Goal: Contribute content

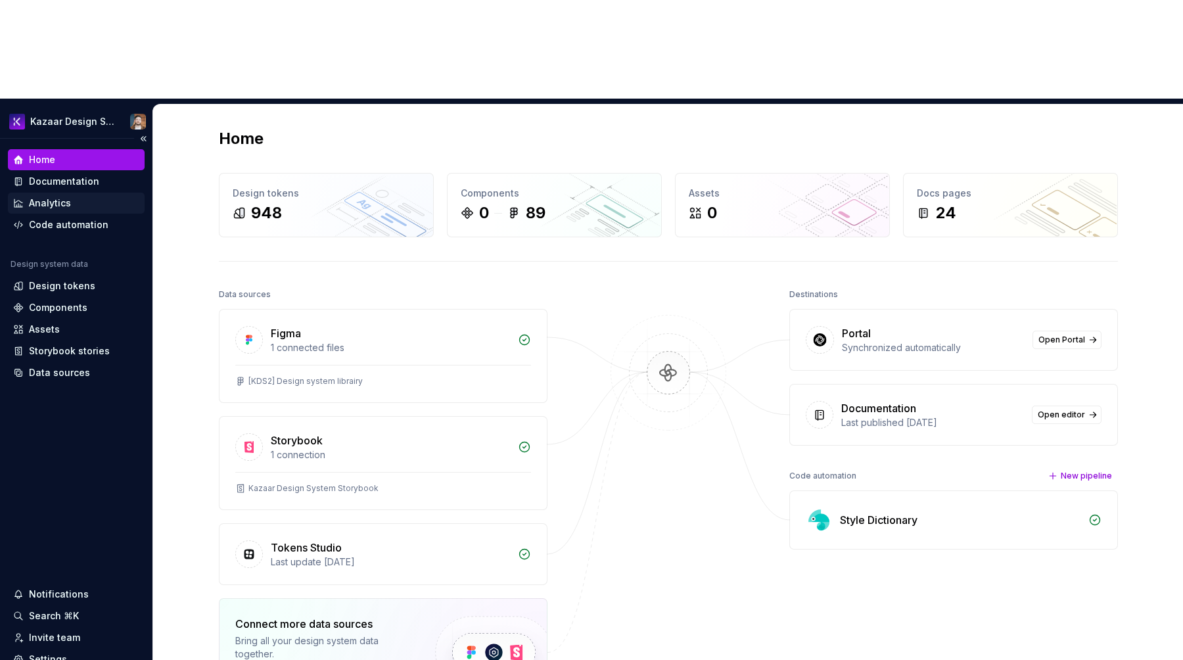
click at [45, 193] on div "Analytics" at bounding box center [76, 203] width 137 height 21
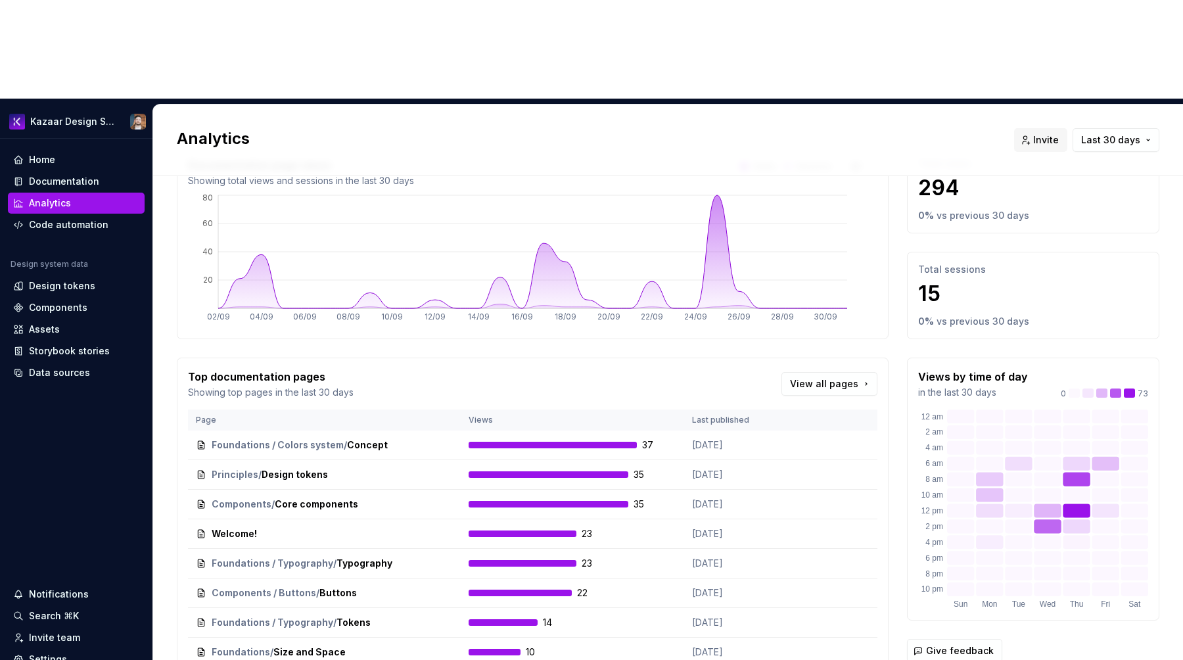
scroll to position [83, 0]
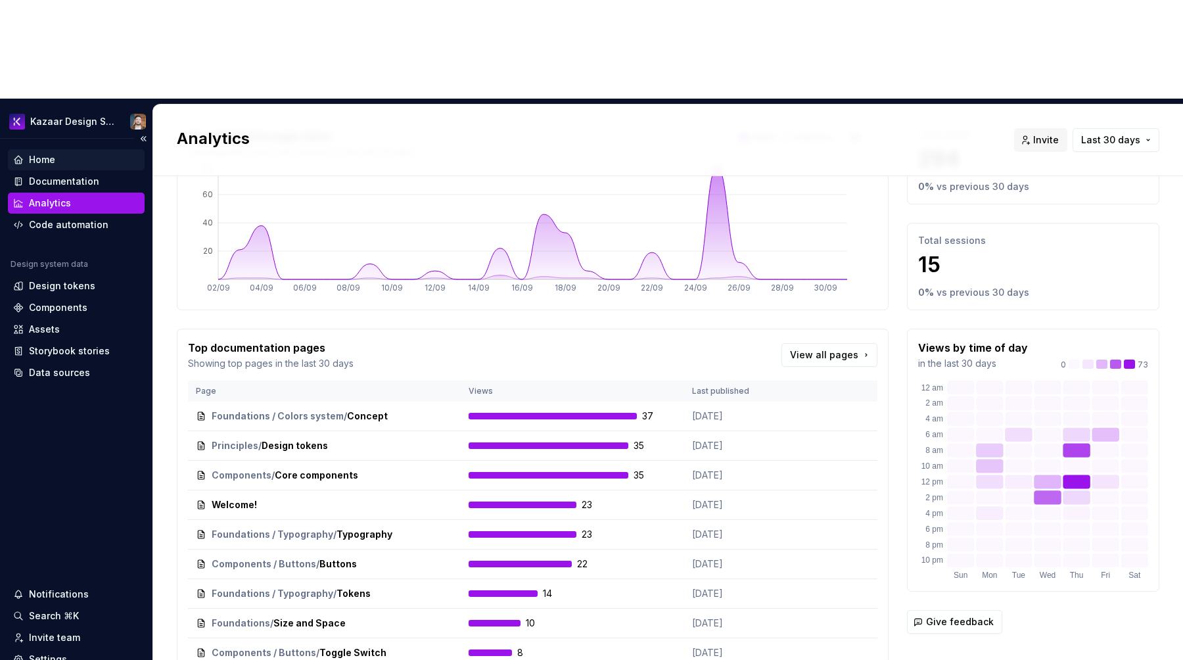
click at [48, 153] on div "Home" at bounding box center [42, 159] width 26 height 13
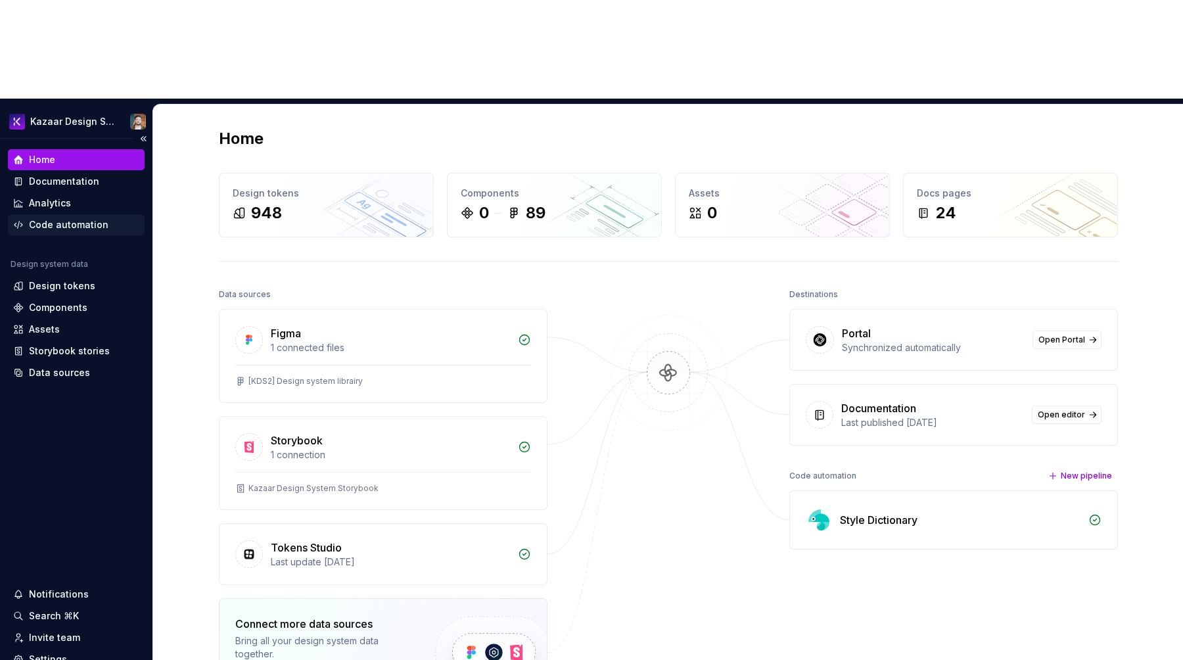
click at [37, 218] on div "Code automation" at bounding box center [69, 224] width 80 height 13
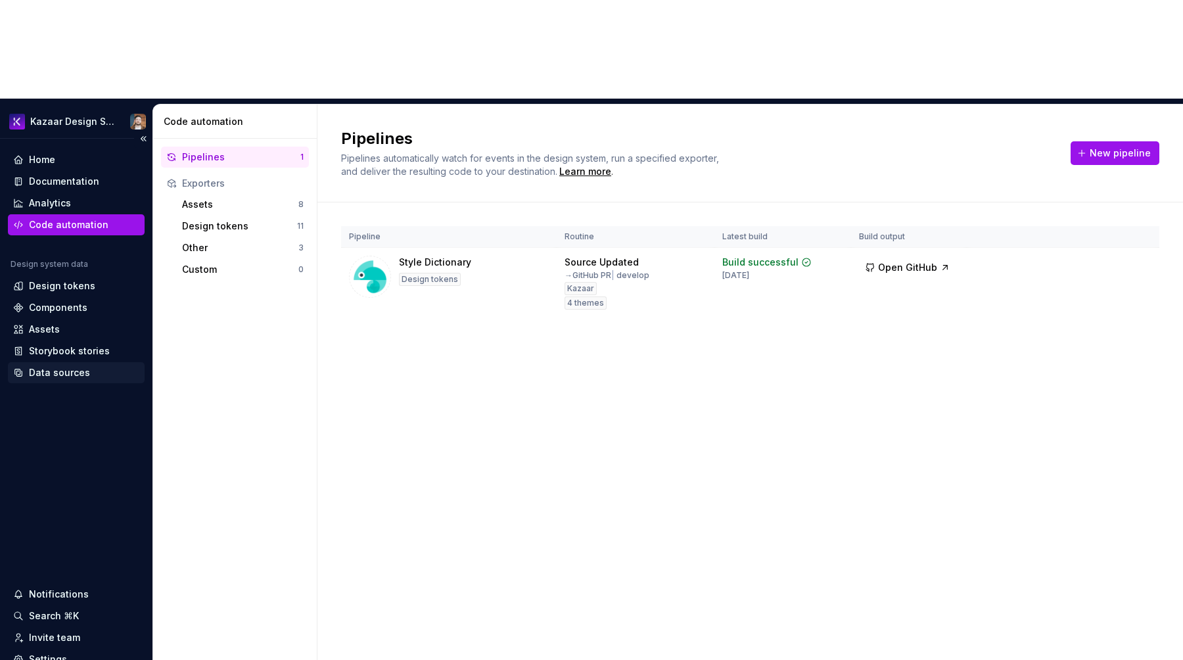
click at [37, 366] on div "Data sources" at bounding box center [59, 372] width 61 height 13
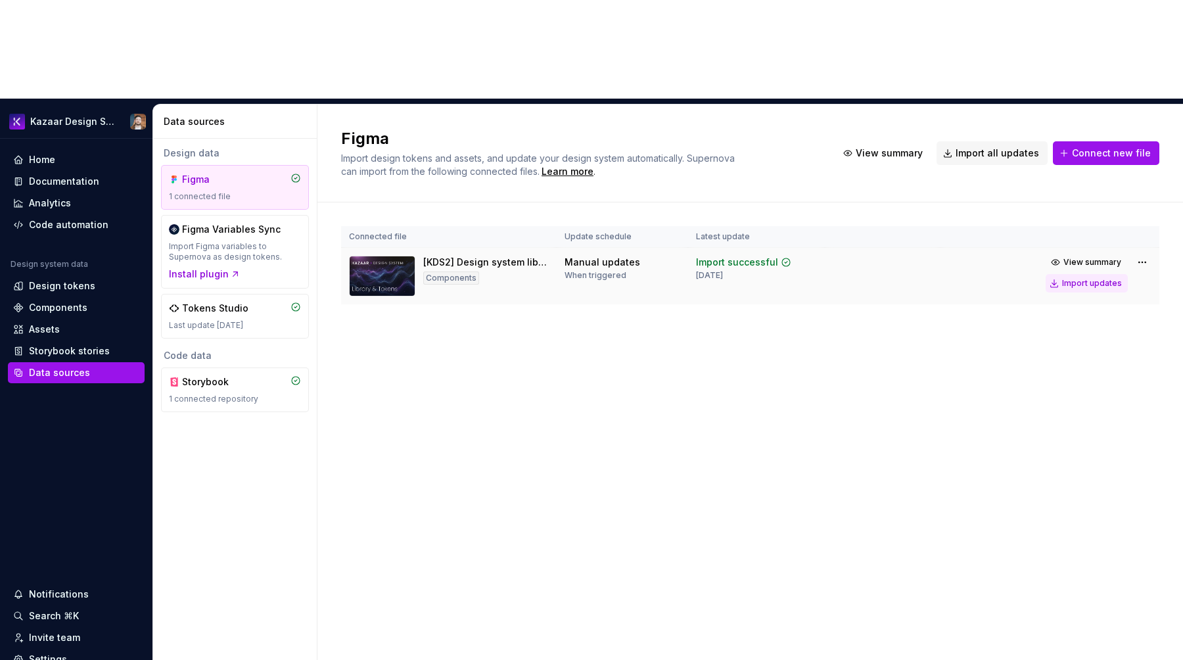
click at [1071, 278] on div "Import updates" at bounding box center [1092, 283] width 60 height 11
click at [60, 218] on div "Code automation" at bounding box center [69, 224] width 80 height 13
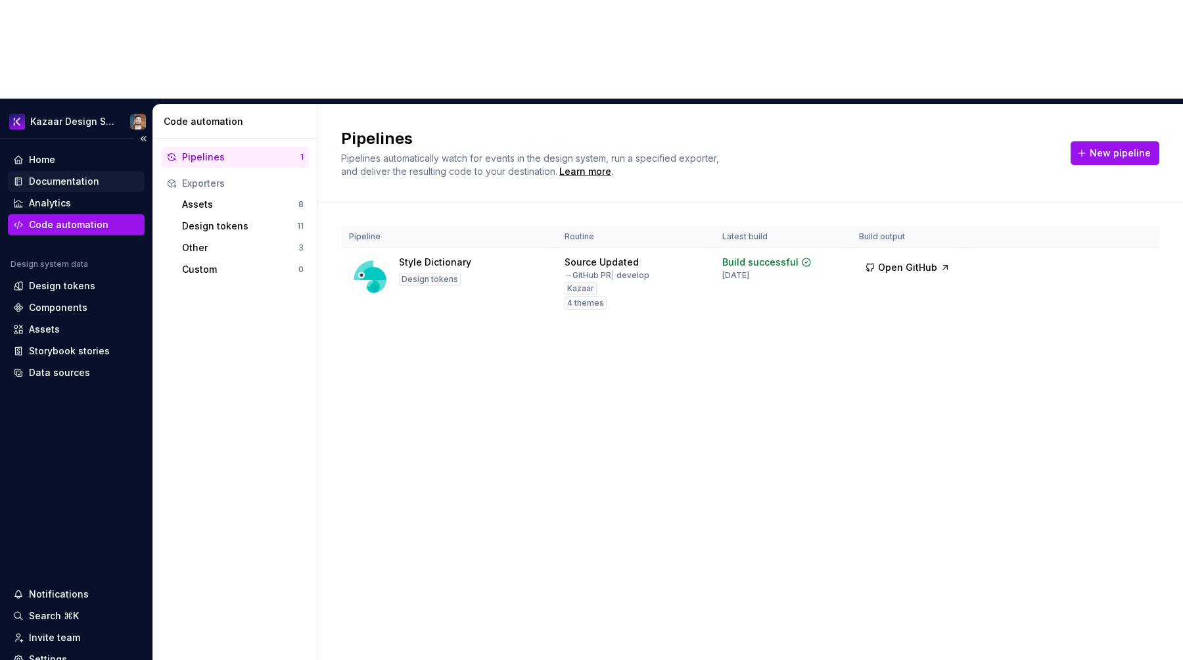
click at [64, 171] on div "Documentation" at bounding box center [76, 181] width 137 height 21
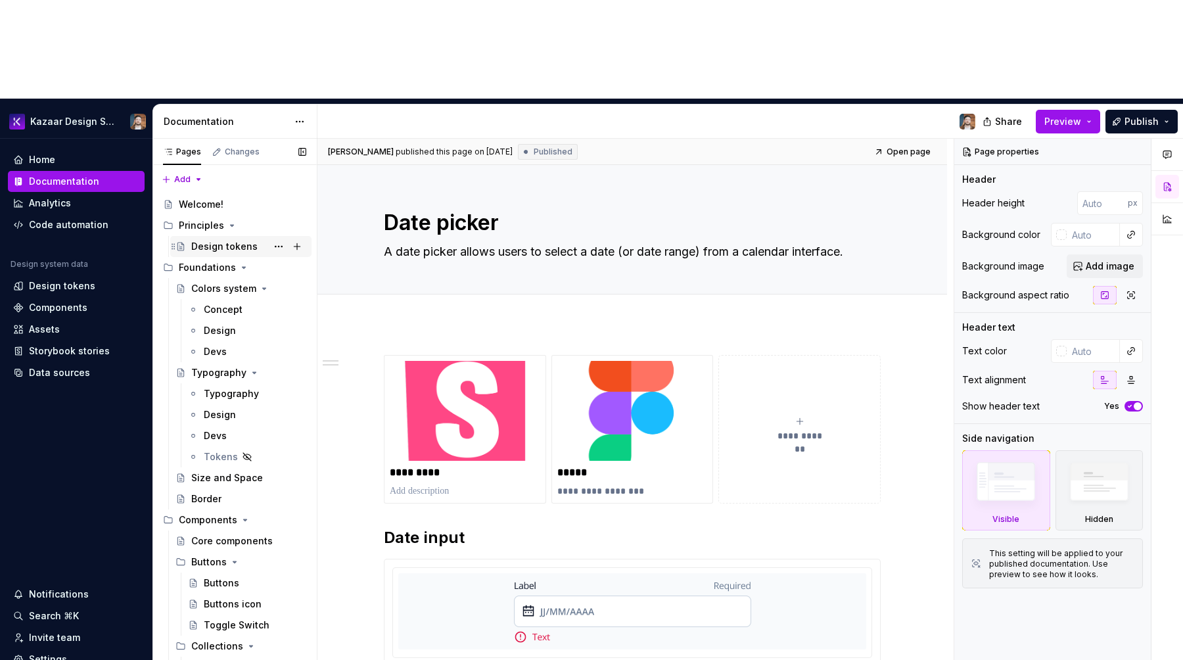
click at [199, 240] on div "Design tokens" at bounding box center [224, 246] width 66 height 13
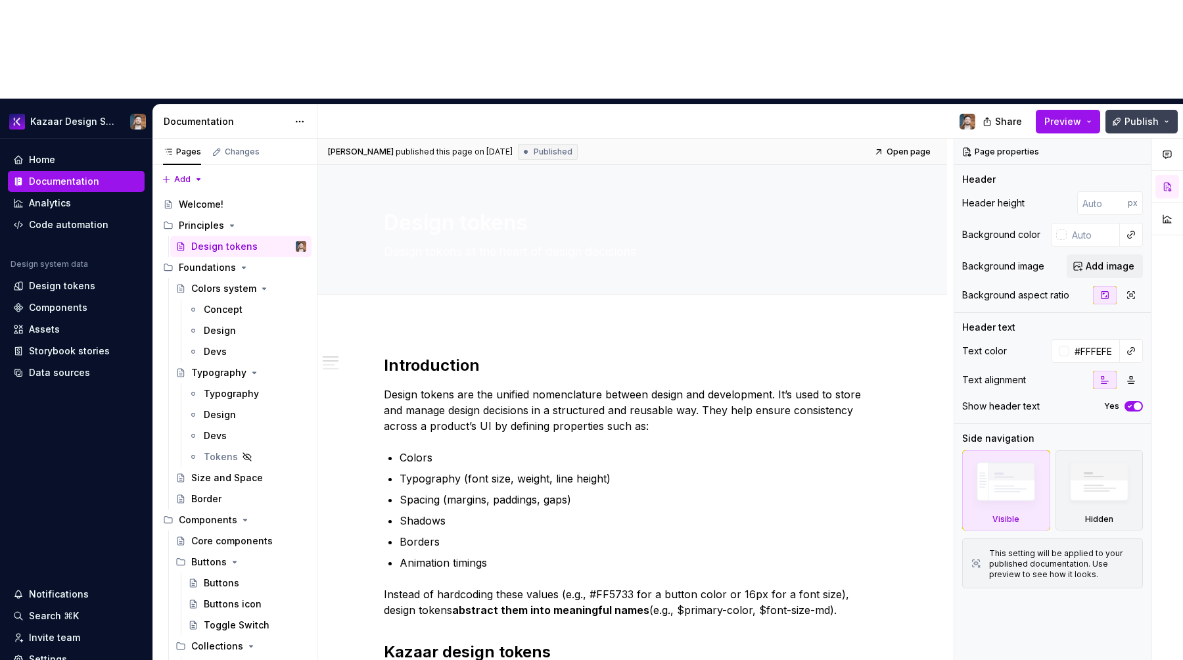
click at [1127, 115] on span "Publish" at bounding box center [1142, 121] width 34 height 13
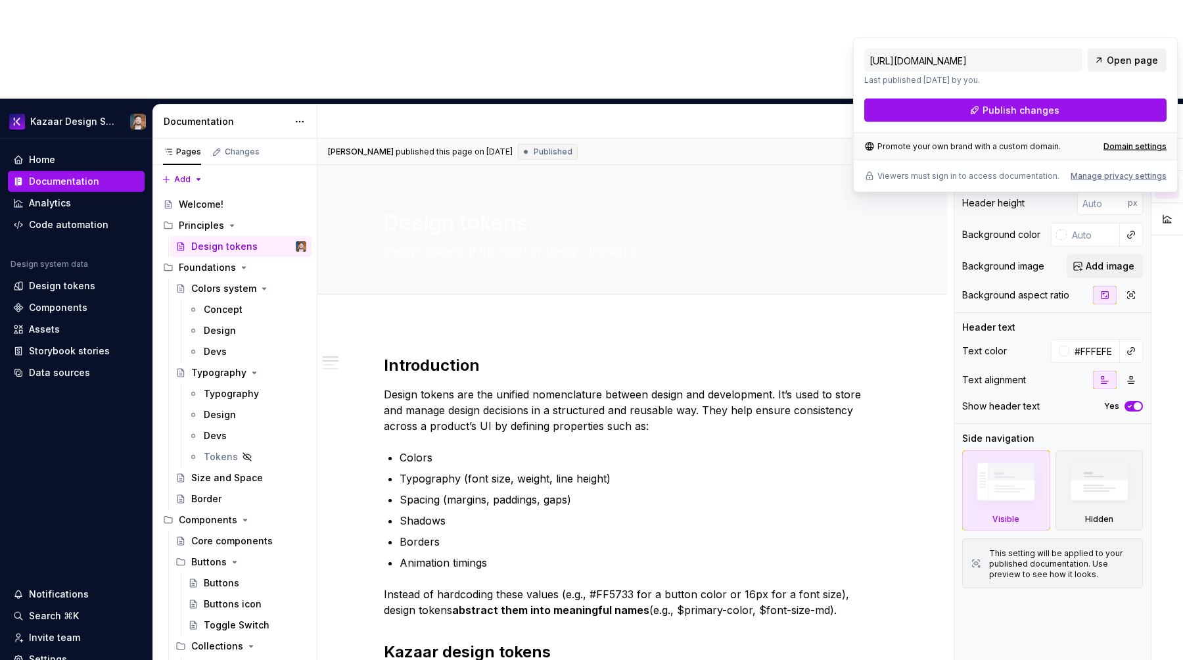
click at [1128, 51] on link "Open page" at bounding box center [1127, 61] width 79 height 24
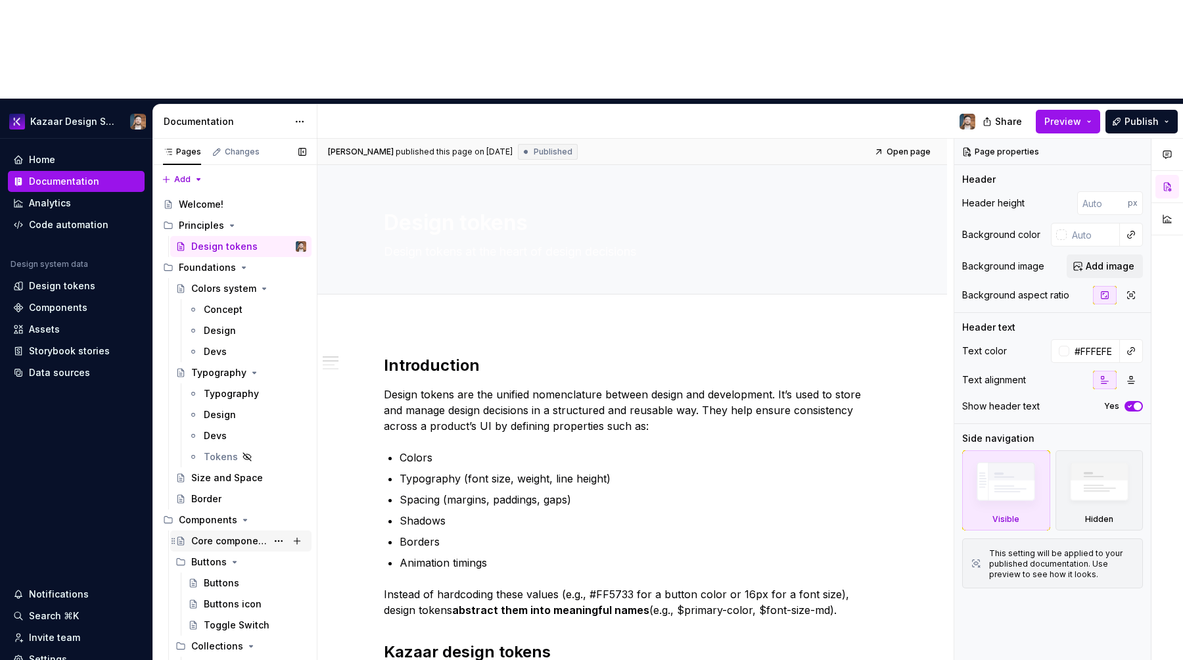
click at [214, 532] on div "Core components" at bounding box center [248, 541] width 115 height 18
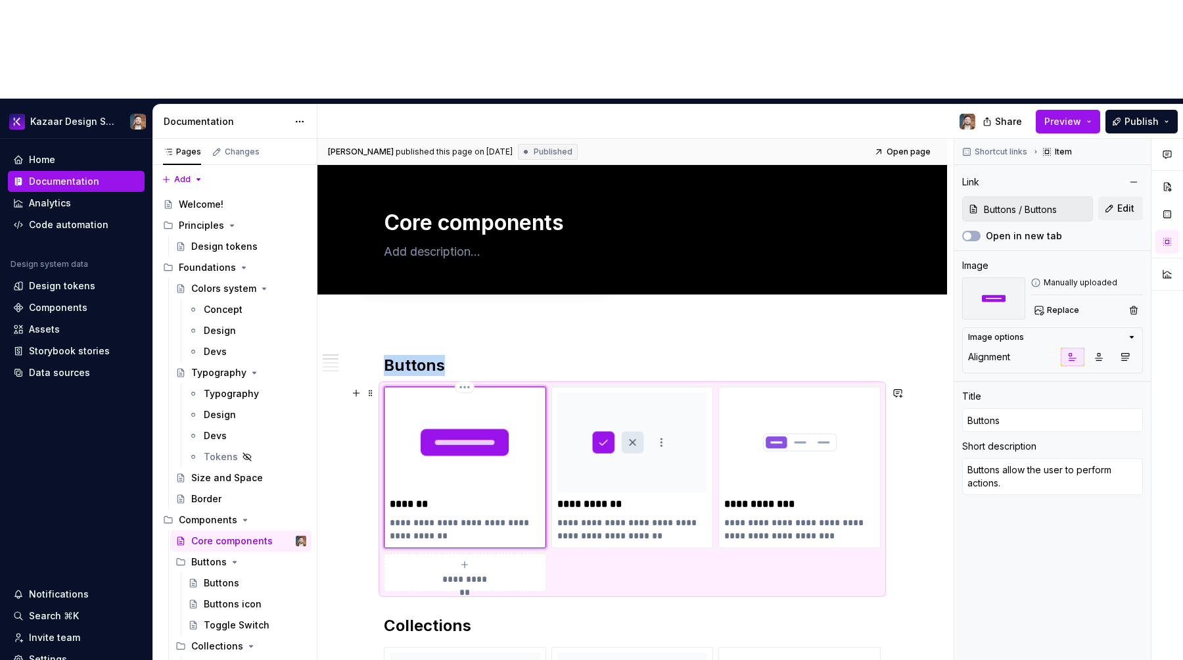
click at [427, 392] on img at bounding box center [465, 442] width 151 height 100
click at [1057, 305] on span "Replace" at bounding box center [1063, 310] width 32 height 11
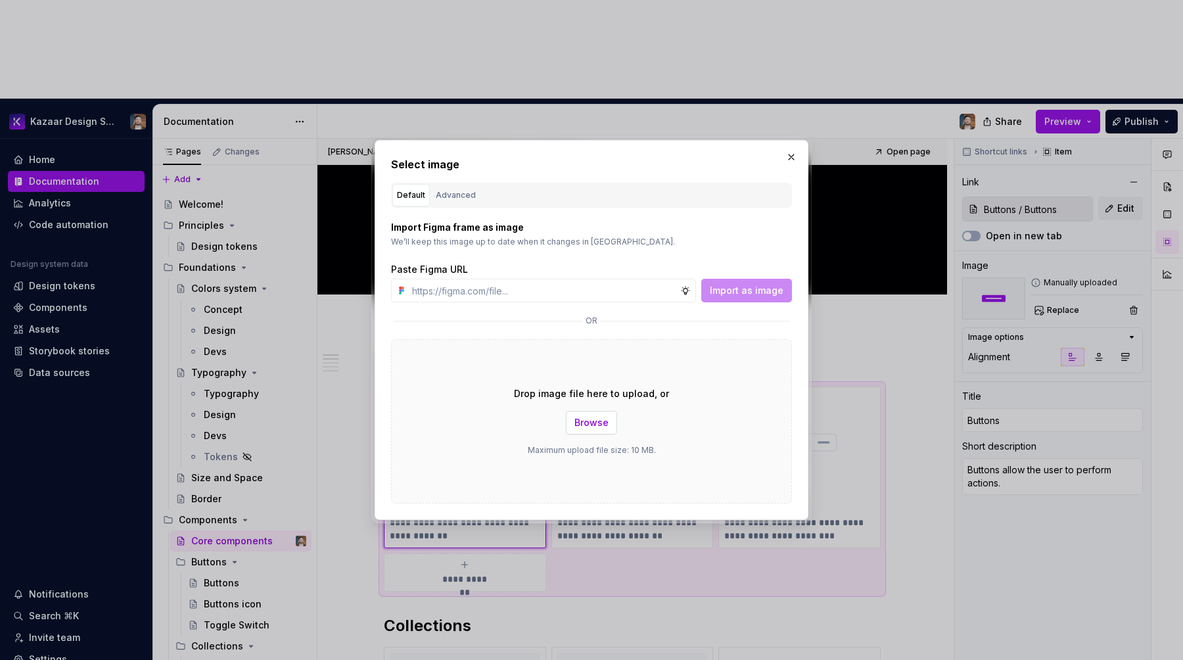
click at [580, 420] on span "Browse" at bounding box center [592, 422] width 34 height 13
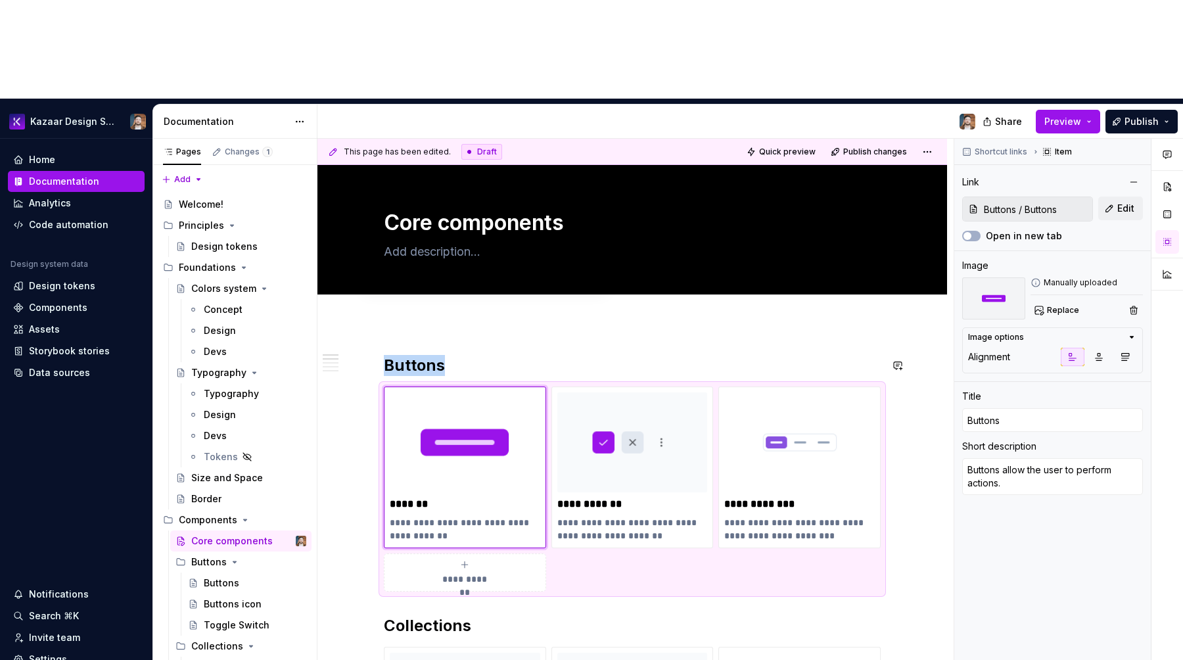
click at [693, 254] on div "**********" at bounding box center [635, 449] width 636 height 621
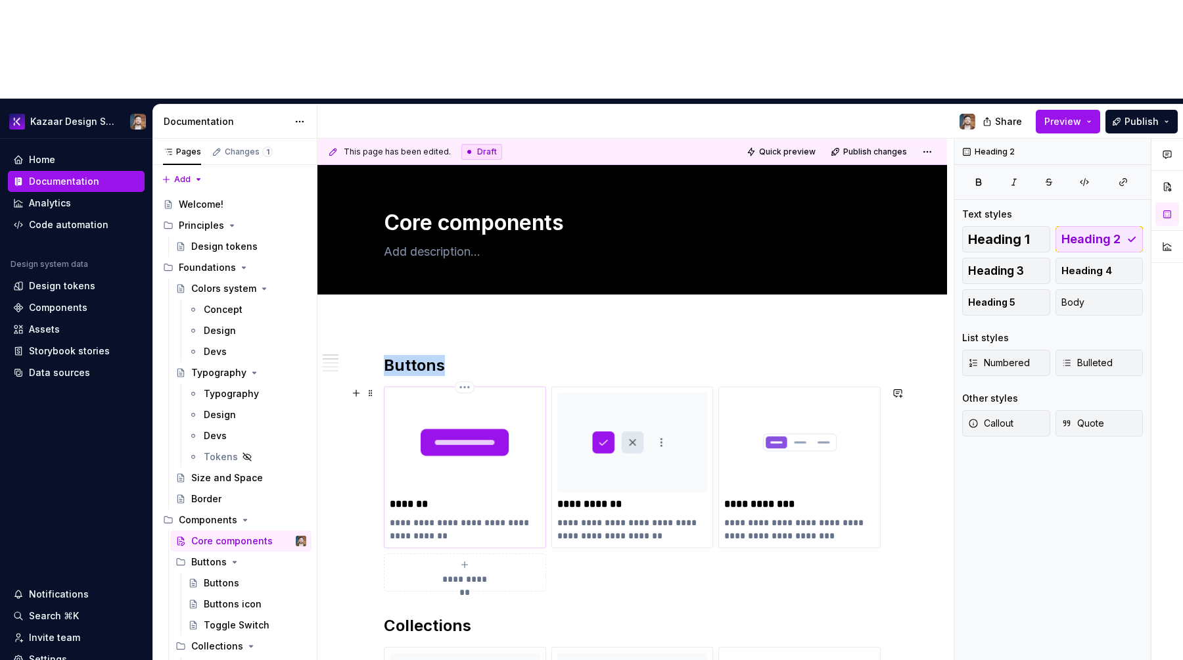
click at [479, 392] on img at bounding box center [465, 442] width 151 height 100
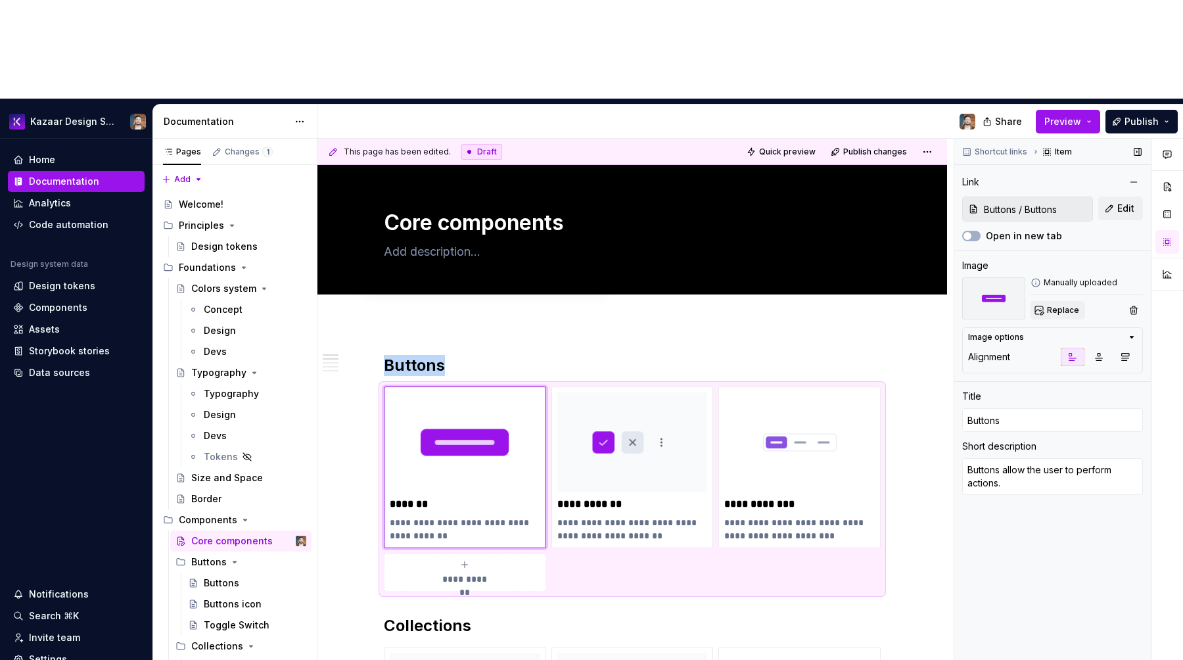
click at [1075, 305] on span "Replace" at bounding box center [1063, 310] width 32 height 11
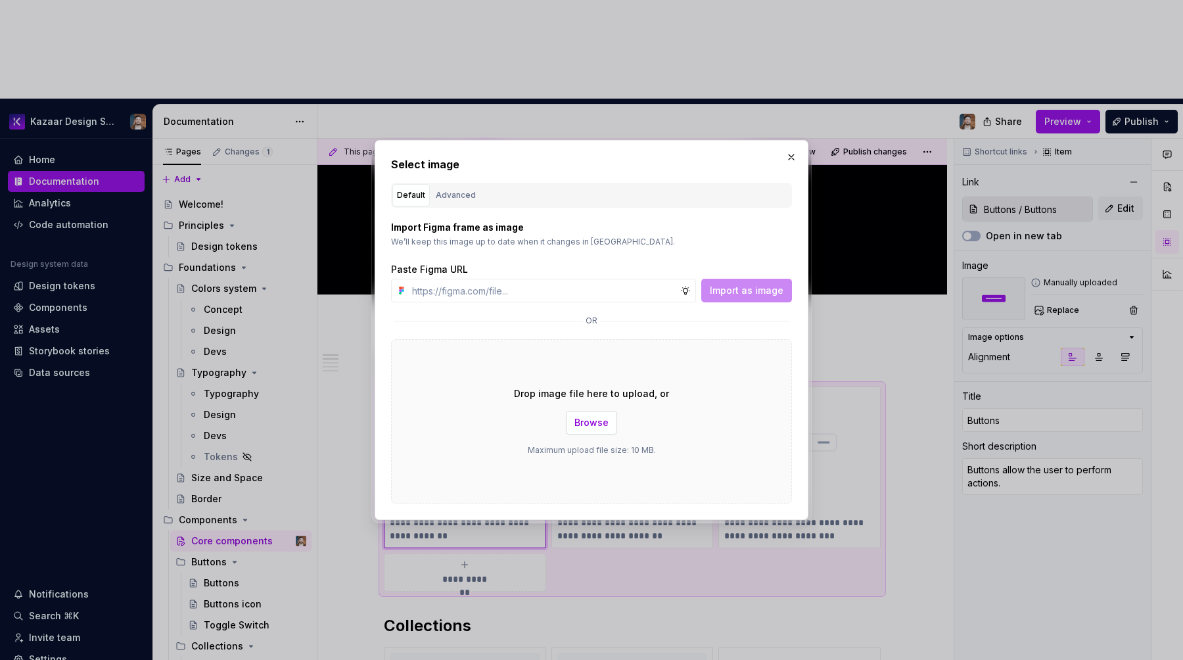
click at [575, 430] on button "Browse" at bounding box center [591, 423] width 51 height 24
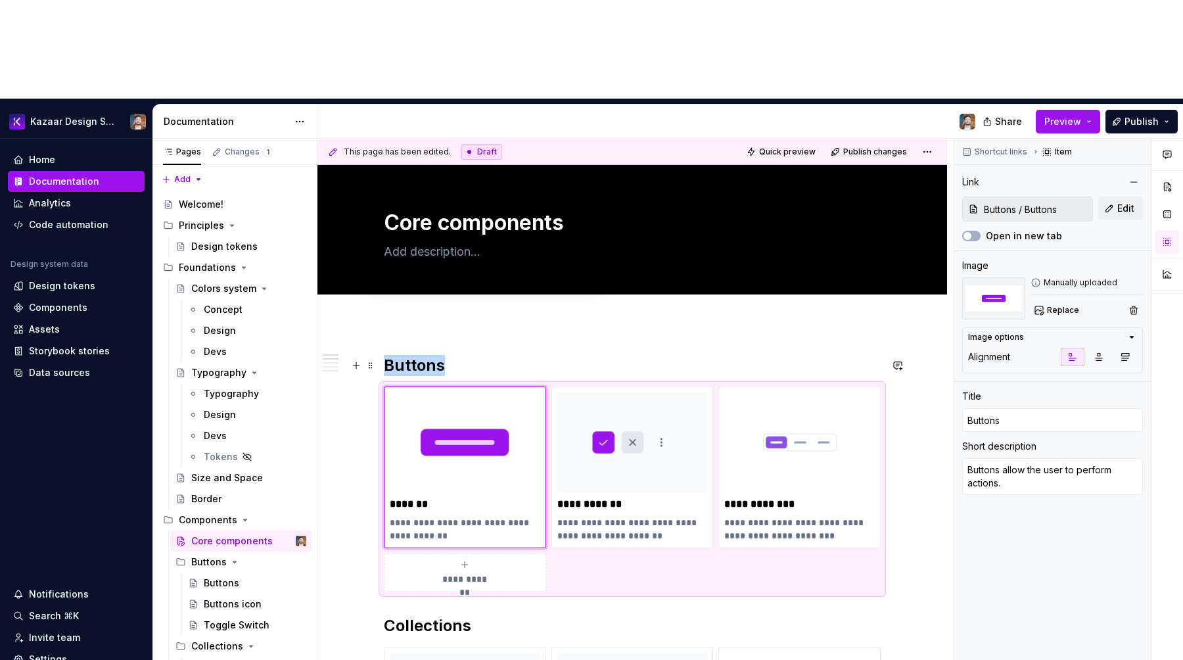
click at [649, 355] on h2 "Buttons" at bounding box center [632, 365] width 497 height 21
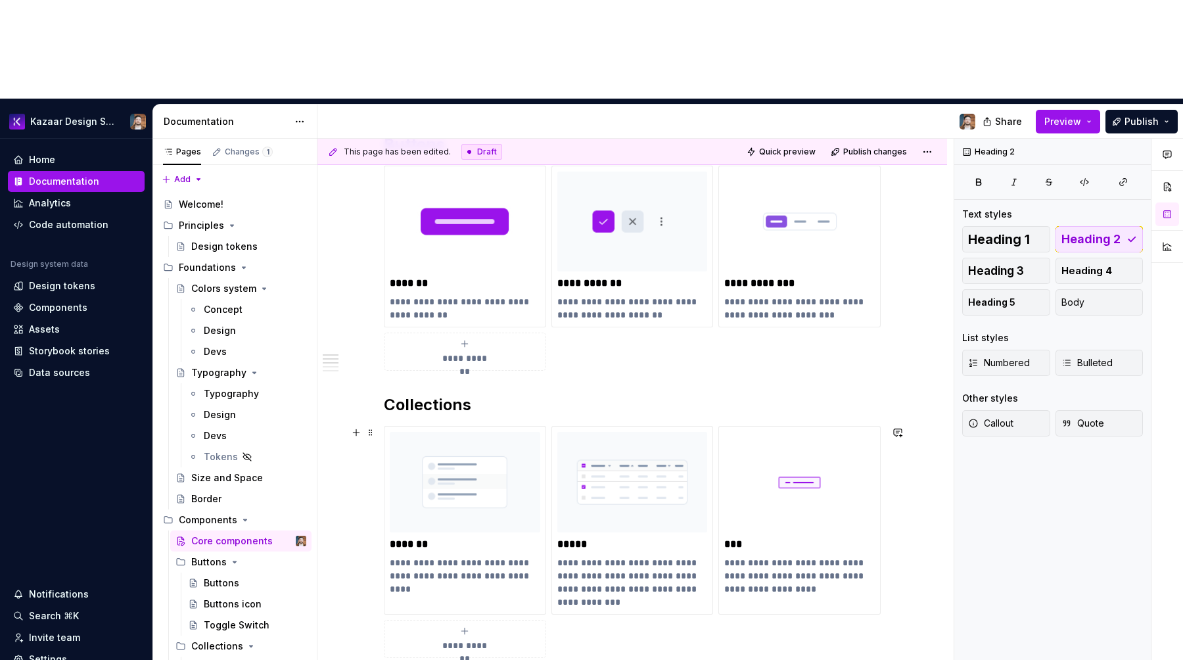
scroll to position [225, 0]
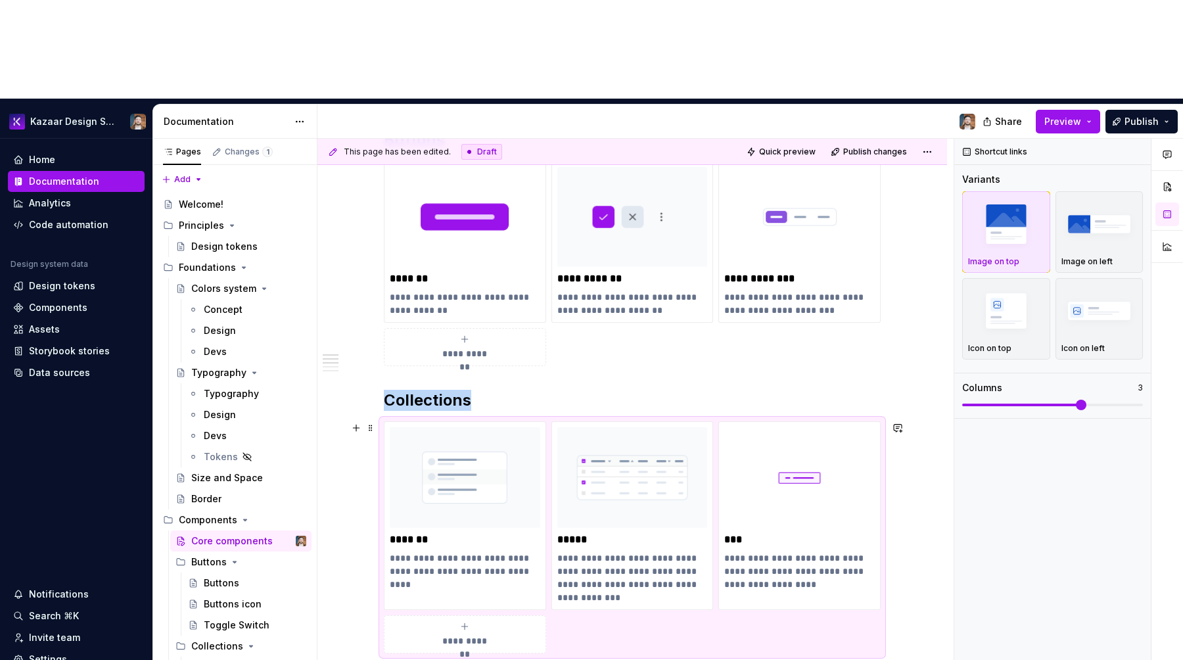
type textarea "*"
